Goal: Task Accomplishment & Management: Manage account settings

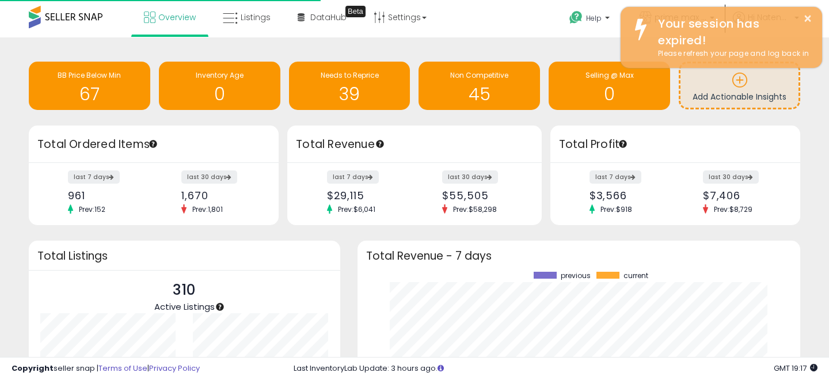
scroll to position [160, 420]
